Goal: Information Seeking & Learning: Learn about a topic

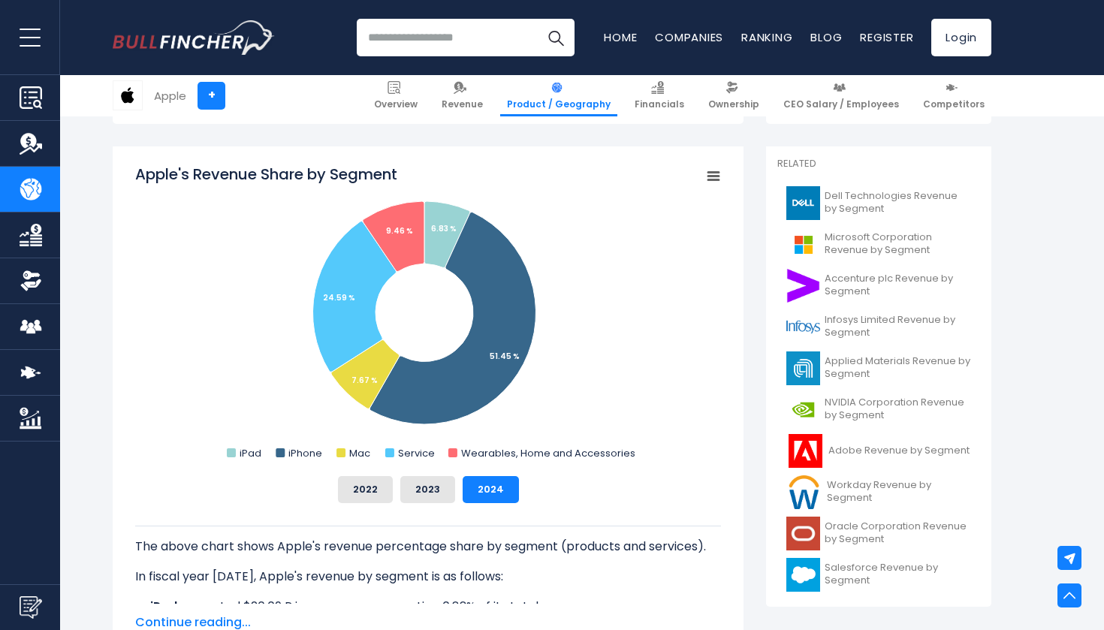
scroll to position [385, 0]
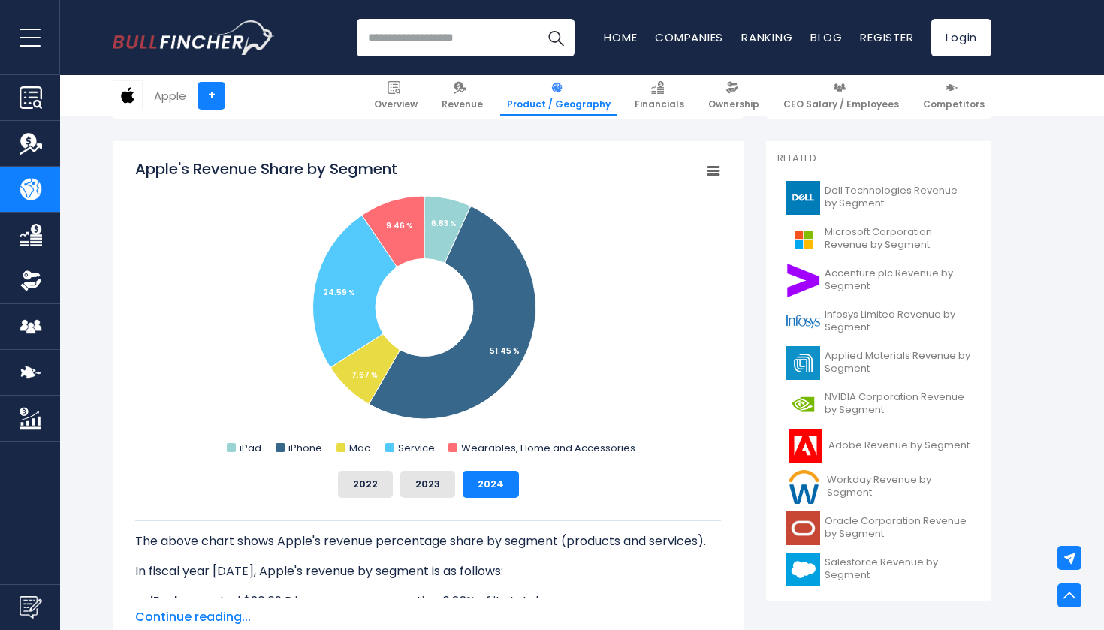
click at [626, 1] on div "Recent searches Trending searches Apple Overview" at bounding box center [552, 37] width 879 height 75
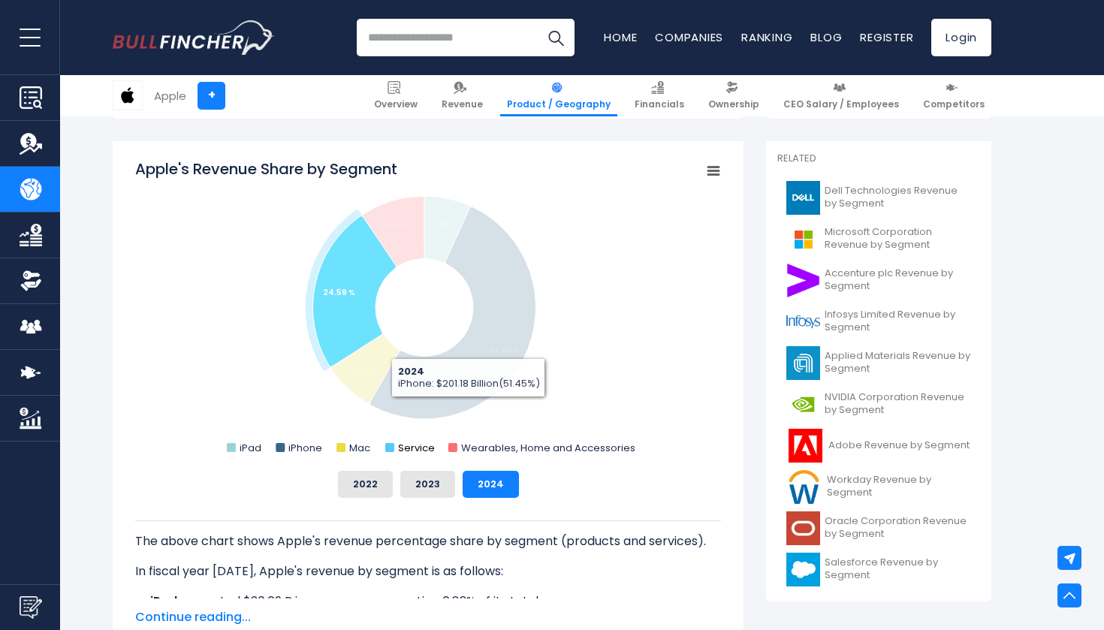
click at [392, 449] on rect "Apple's Revenue Share by Segment" at bounding box center [389, 447] width 9 height 9
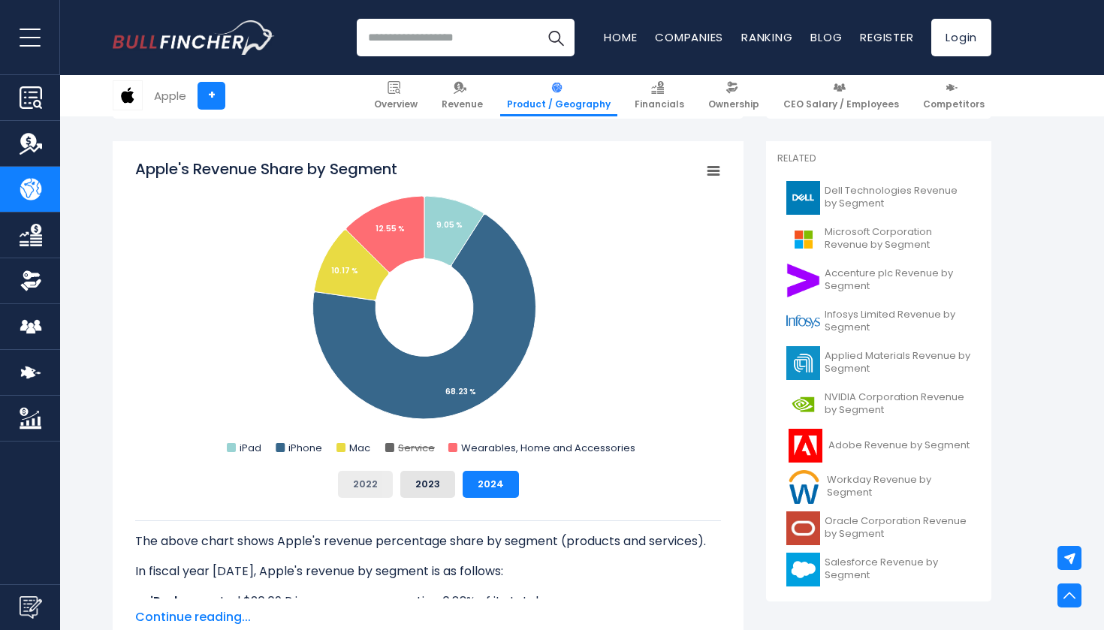
click at [373, 486] on button "2022" at bounding box center [365, 484] width 55 height 27
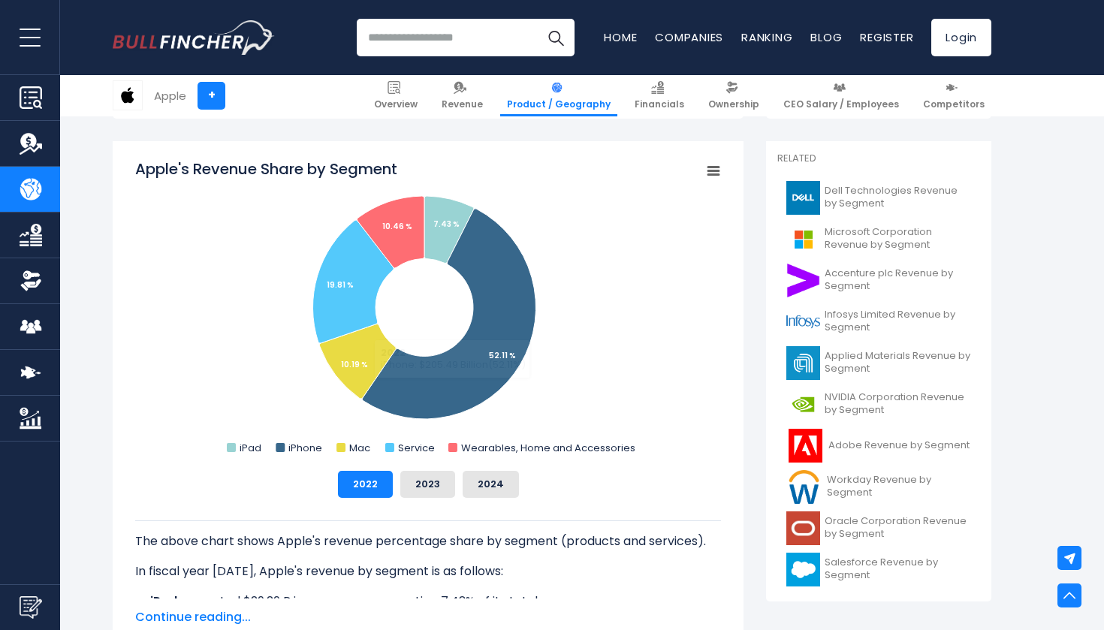
click at [508, 509] on div "The above chart shows Apple's revenue percentage share by segment (products and…" at bounding box center [428, 548] width 586 height 101
click at [503, 499] on div "The above chart shows Apple's revenue percentage share by segment (products and…" at bounding box center [428, 548] width 586 height 101
click at [503, 494] on button "2024" at bounding box center [491, 484] width 56 height 27
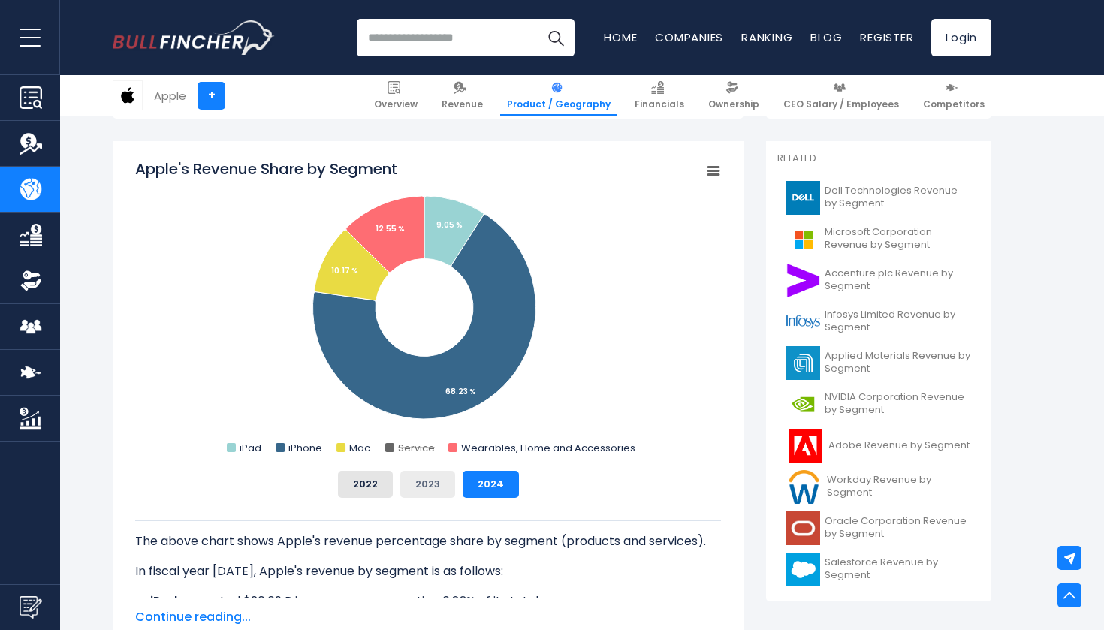
click at [439, 486] on button "2023" at bounding box center [427, 484] width 55 height 27
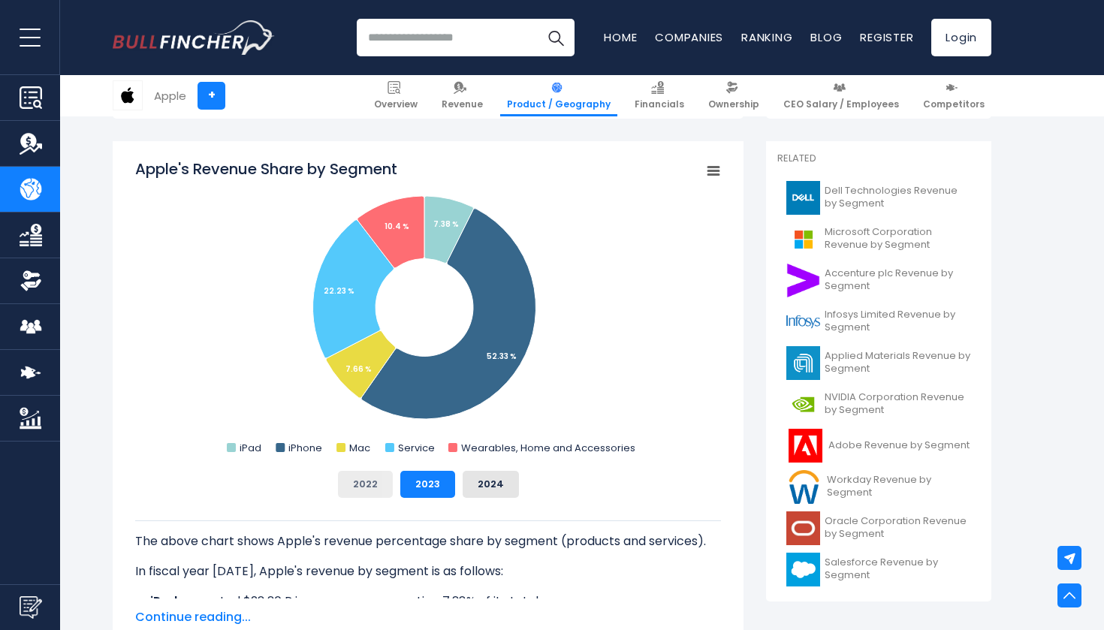
click at [372, 485] on button "2022" at bounding box center [365, 484] width 55 height 27
click at [415, 479] on button "2023" at bounding box center [427, 484] width 55 height 27
click at [372, 479] on button "2022" at bounding box center [365, 484] width 55 height 27
click at [418, 479] on button "2023" at bounding box center [427, 484] width 55 height 27
click at [380, 478] on button "2022" at bounding box center [365, 484] width 55 height 27
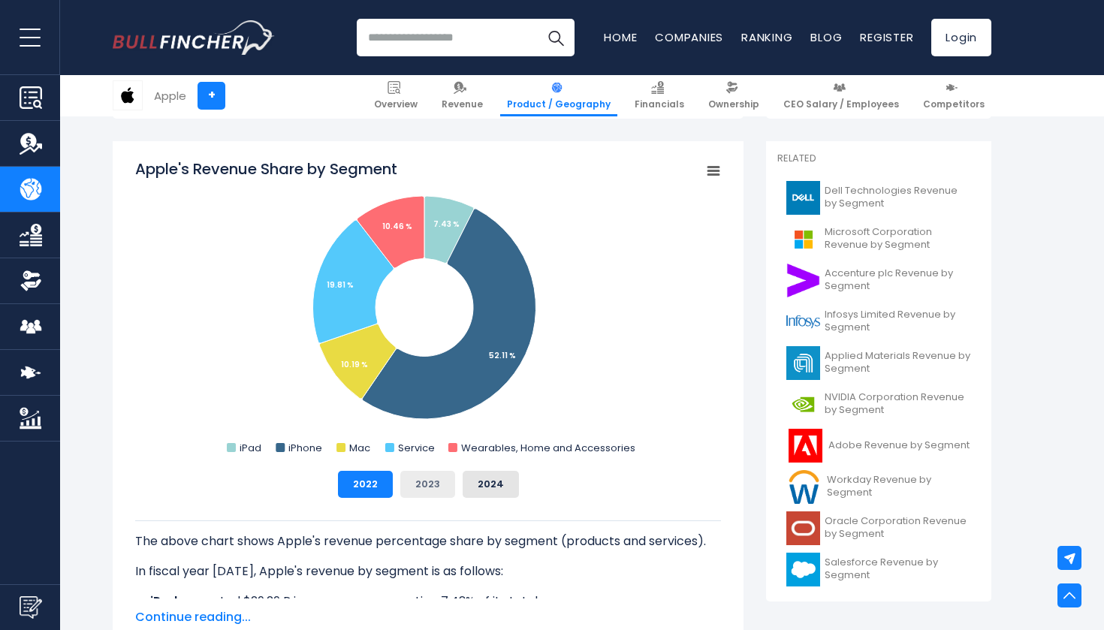
click at [403, 482] on button "2023" at bounding box center [427, 484] width 55 height 27
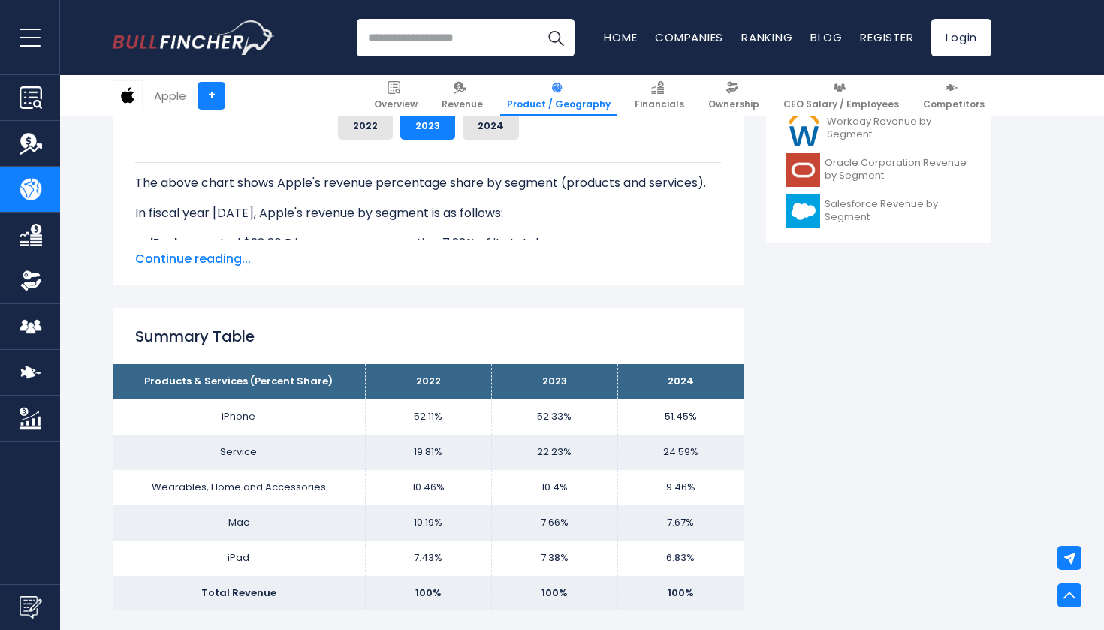
scroll to position [740, 0]
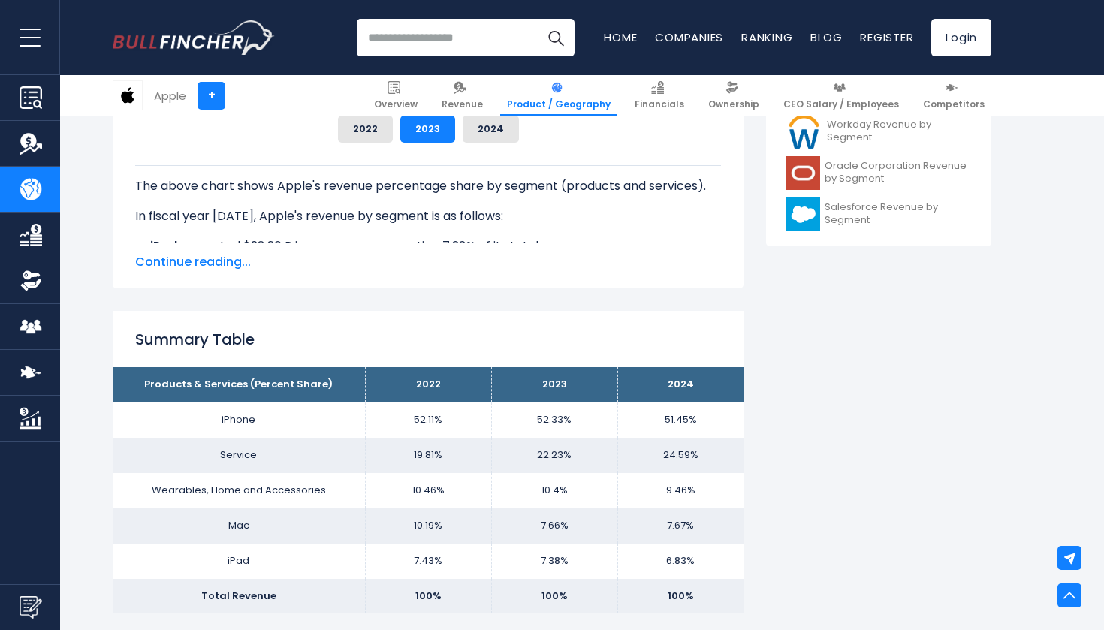
click at [176, 267] on span "Continue reading..." at bounding box center [428, 262] width 586 height 18
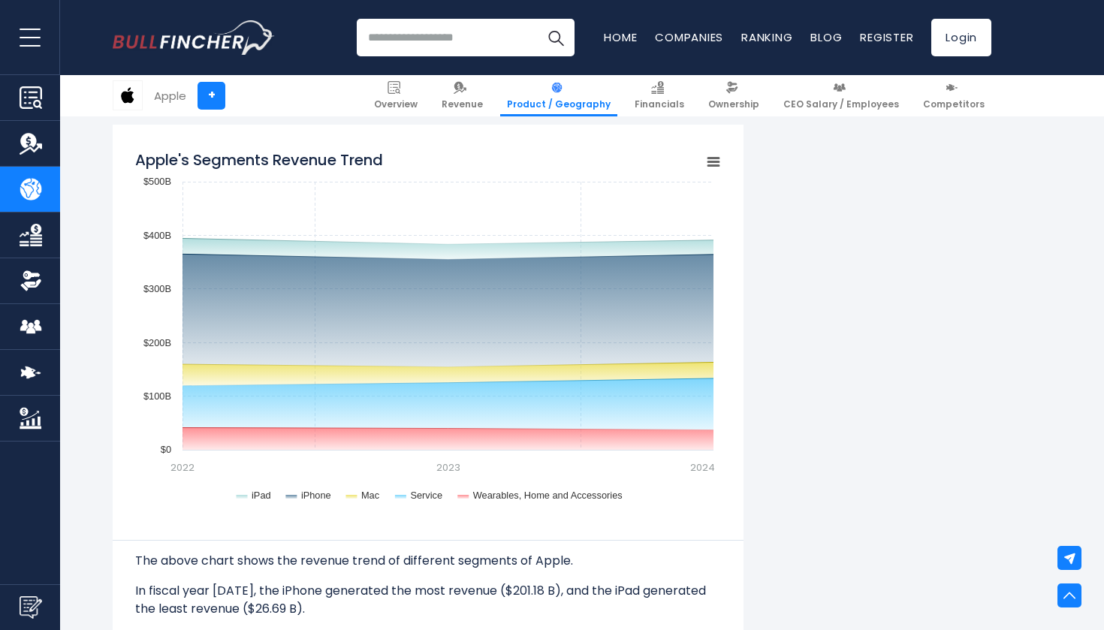
scroll to position [1025, 0]
